Goal: Task Accomplishment & Management: Complete application form

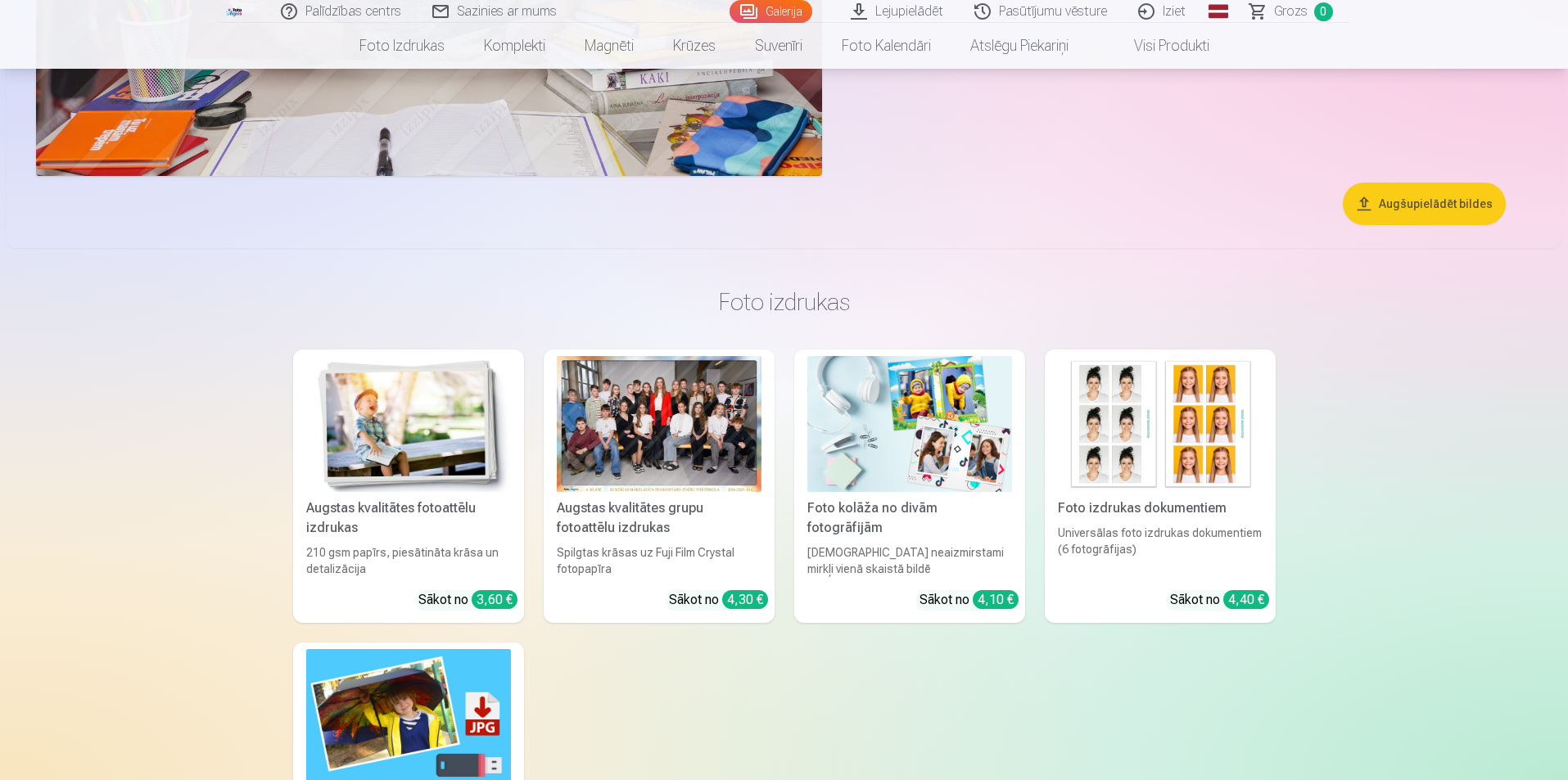
scroll to position [19808, 0]
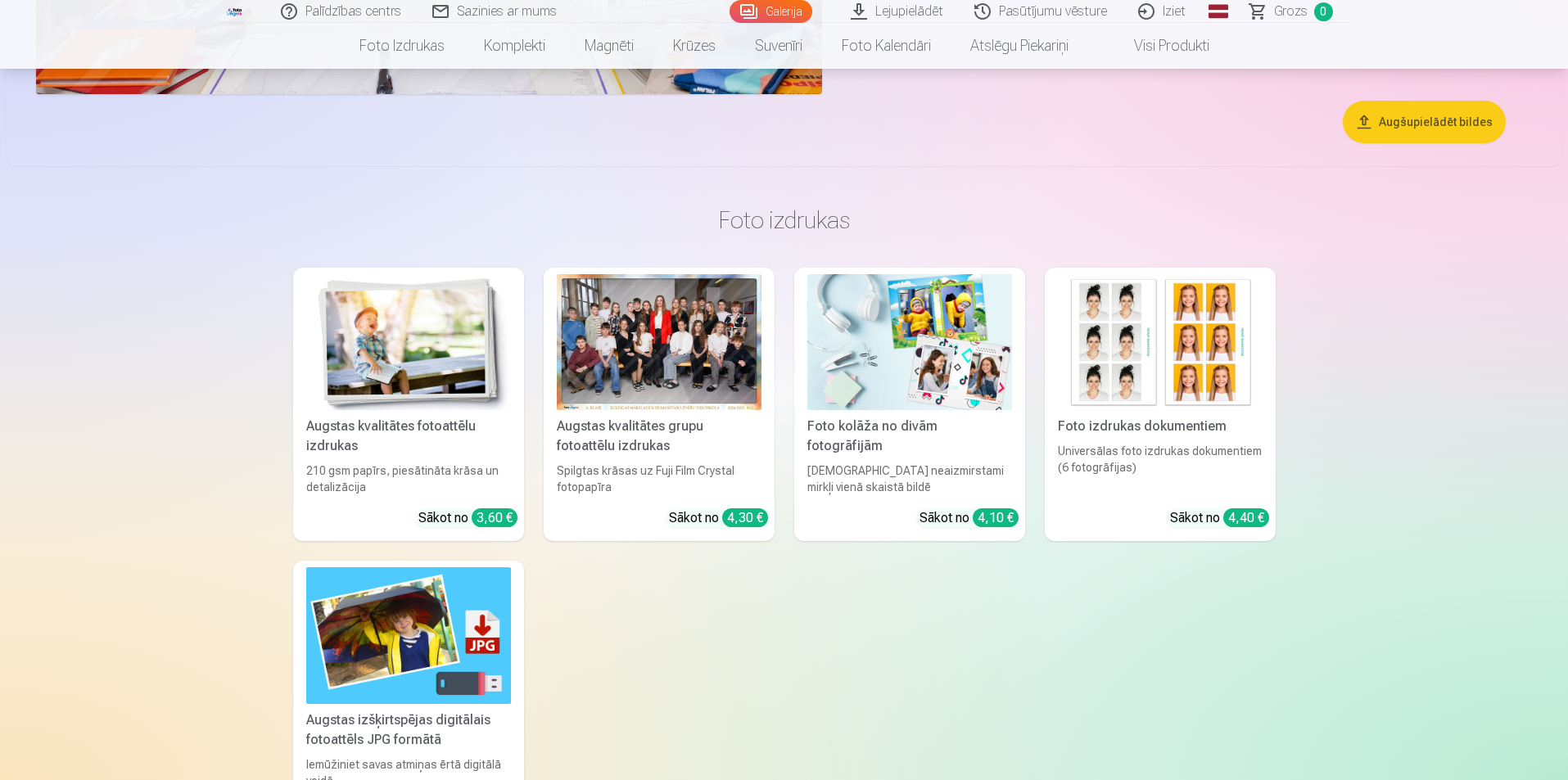
click at [891, 14] on link "Lejupielādēt" at bounding box center [898, 11] width 124 height 23
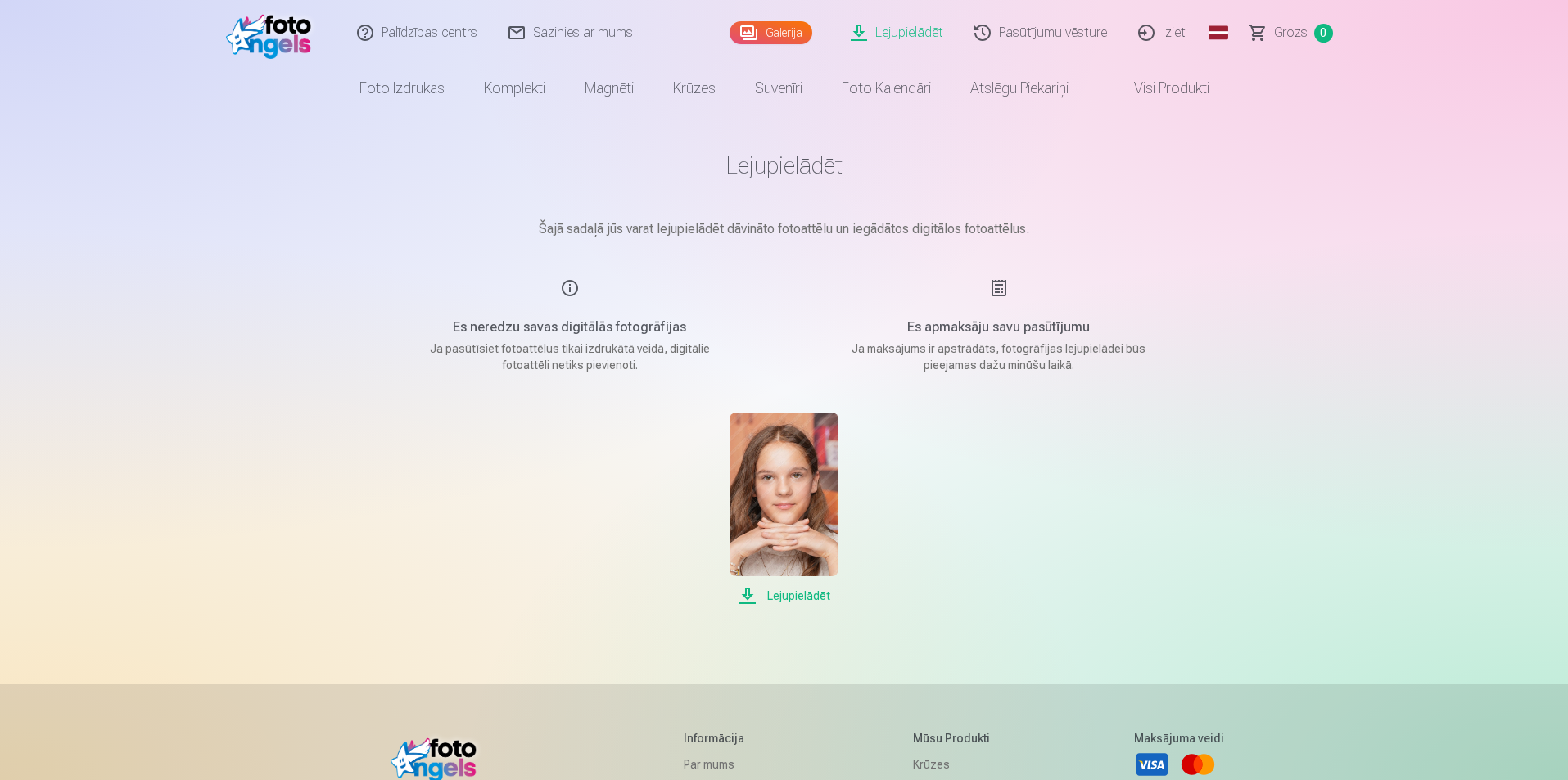
click at [797, 595] on span "Lejupielādēt" at bounding box center [784, 596] width 109 height 20
click at [1164, 29] on link "Iziet" at bounding box center [1163, 33] width 79 height 66
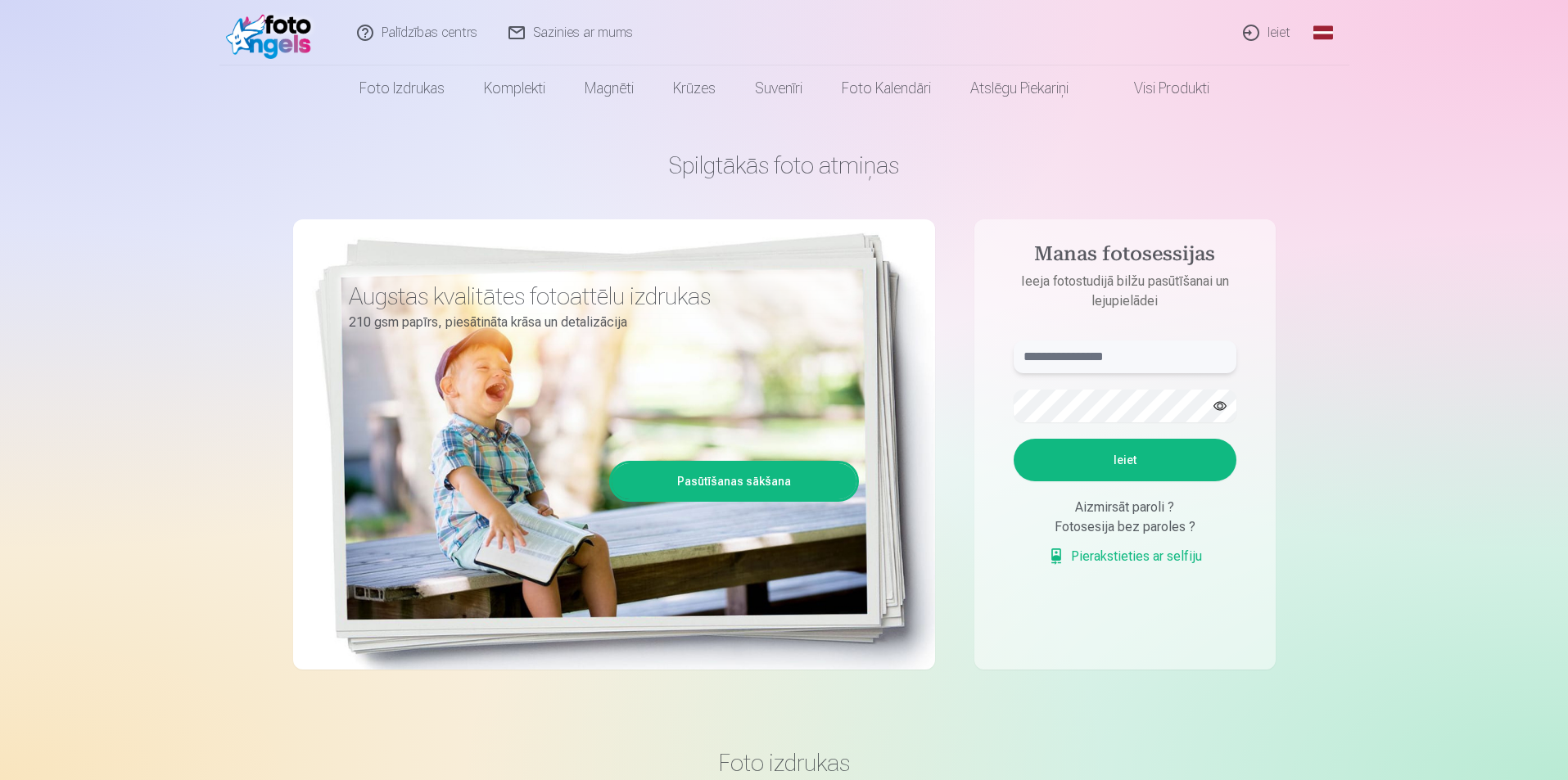
click at [1071, 354] on input "text" at bounding box center [1124, 357] width 222 height 33
type input "**********"
click at [1013, 439] on button "Ieiet" at bounding box center [1124, 460] width 222 height 43
